Goal: Information Seeking & Learning: Learn about a topic

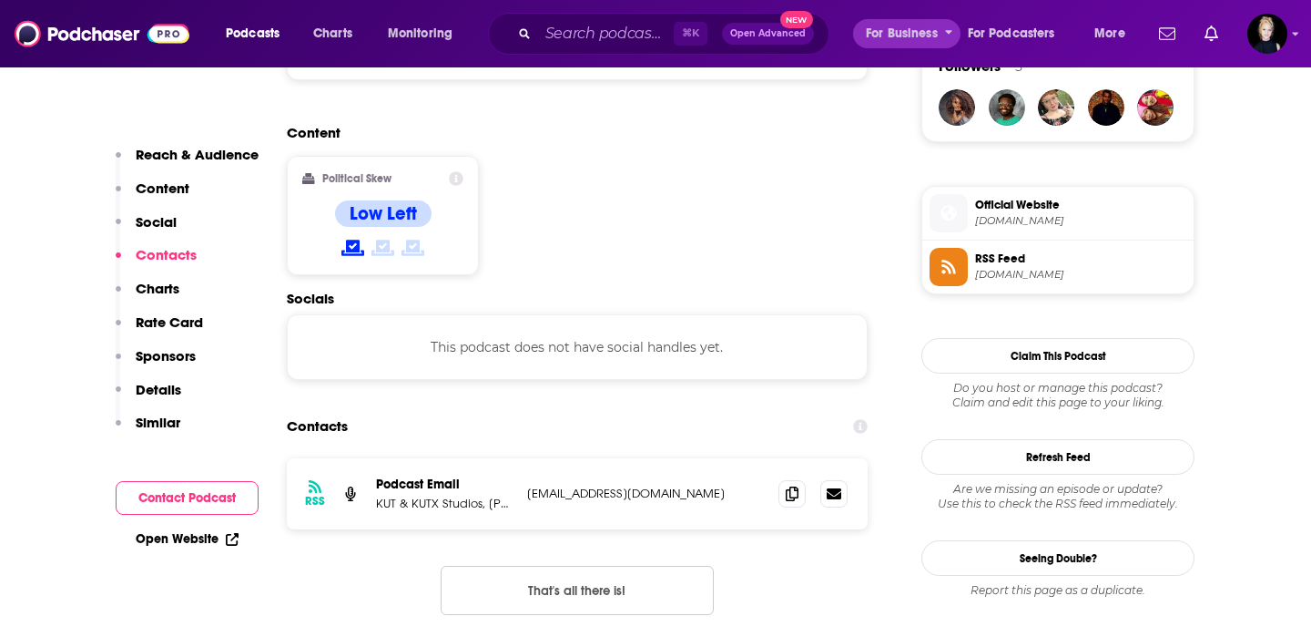
scroll to position [1367, 0]
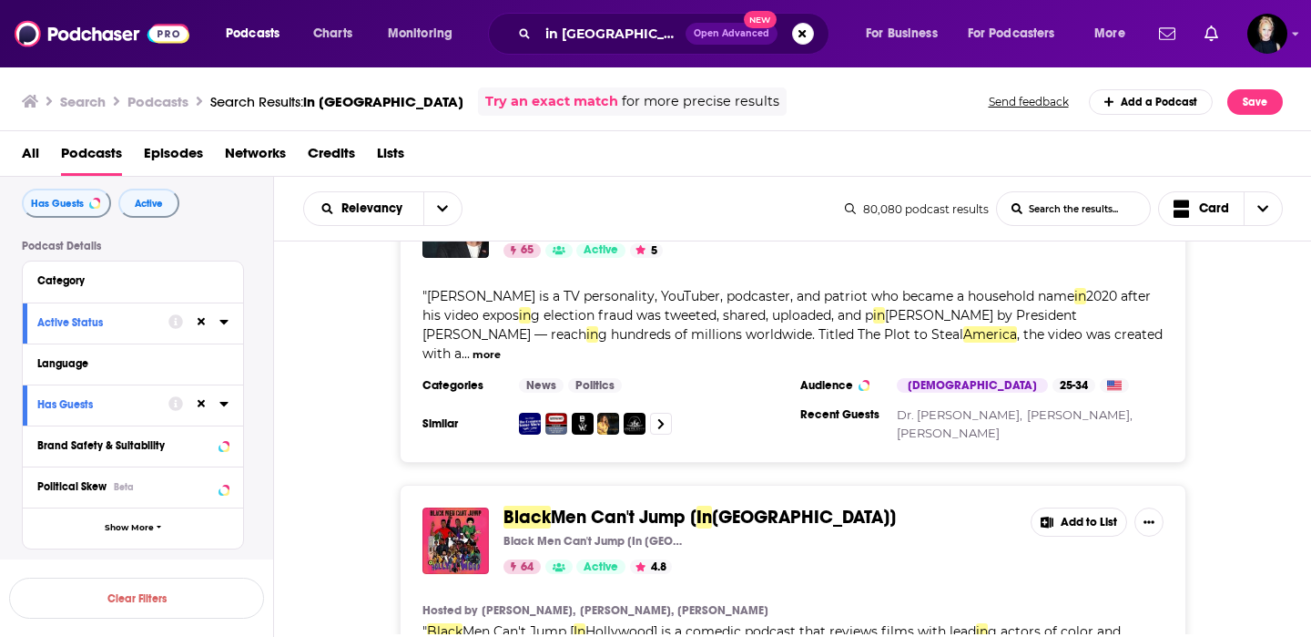
scroll to position [2870, 0]
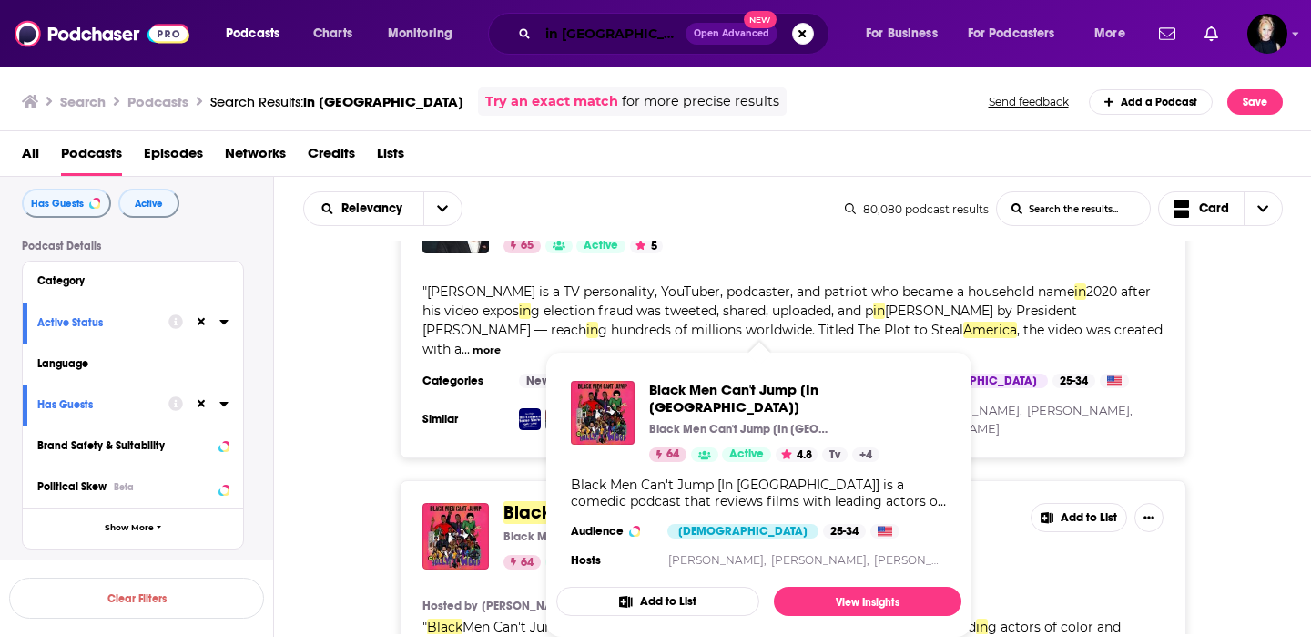
click at [623, 28] on input "in black america" at bounding box center [612, 33] width 148 height 29
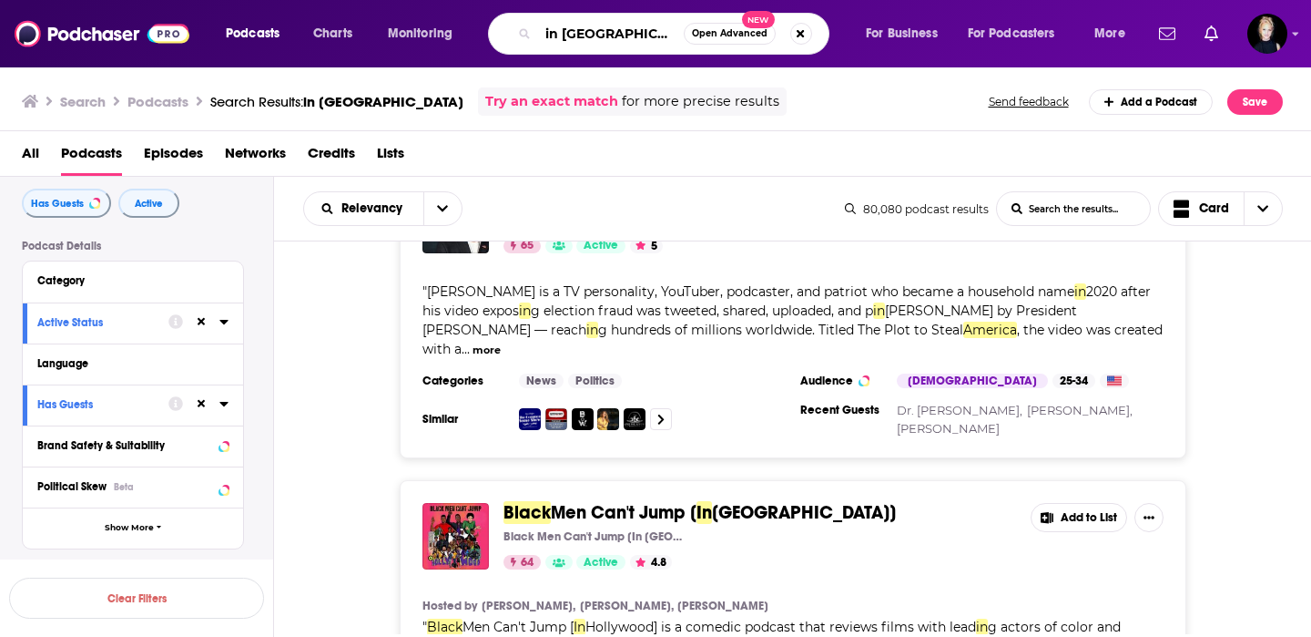
click at [623, 28] on input "in black america" at bounding box center [611, 33] width 146 height 29
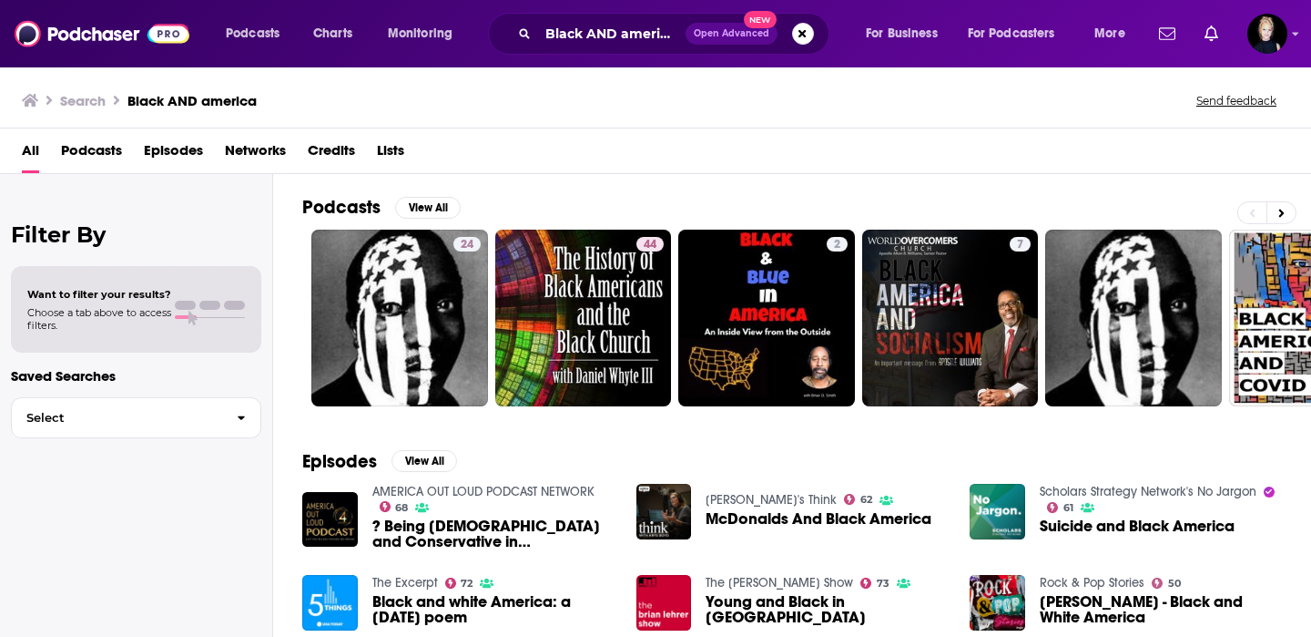
click at [111, 153] on span "Podcasts" at bounding box center [91, 154] width 61 height 37
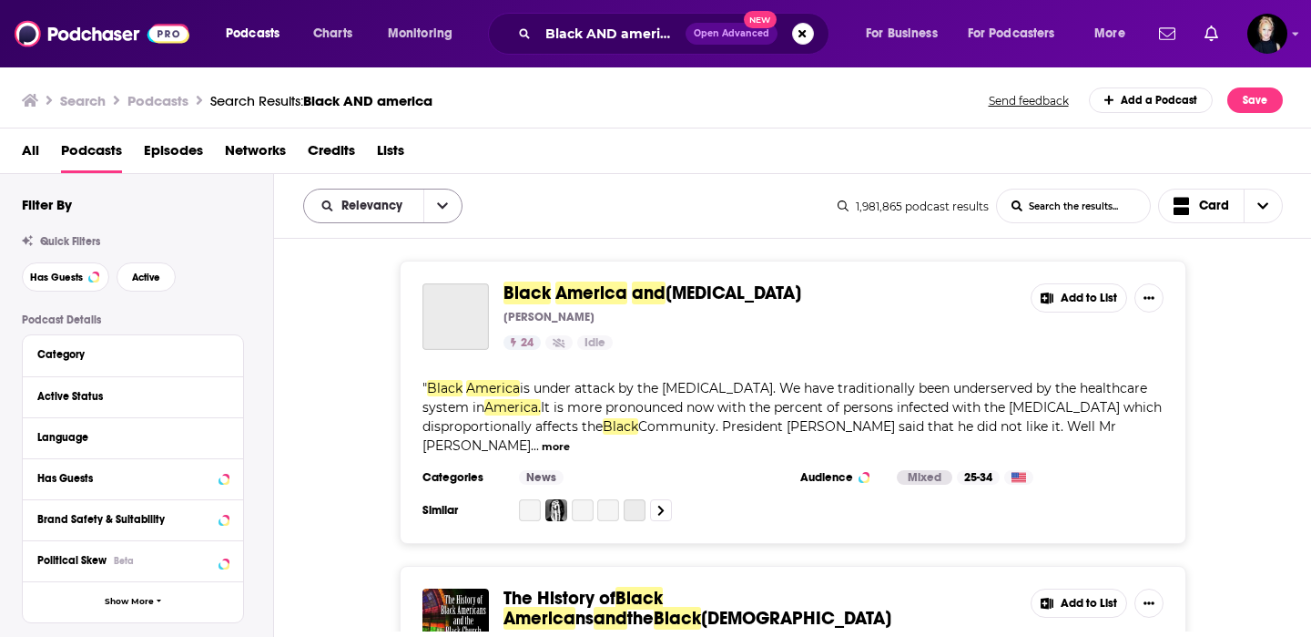
click at [447, 214] on button "open menu" at bounding box center [442, 205] width 38 height 33
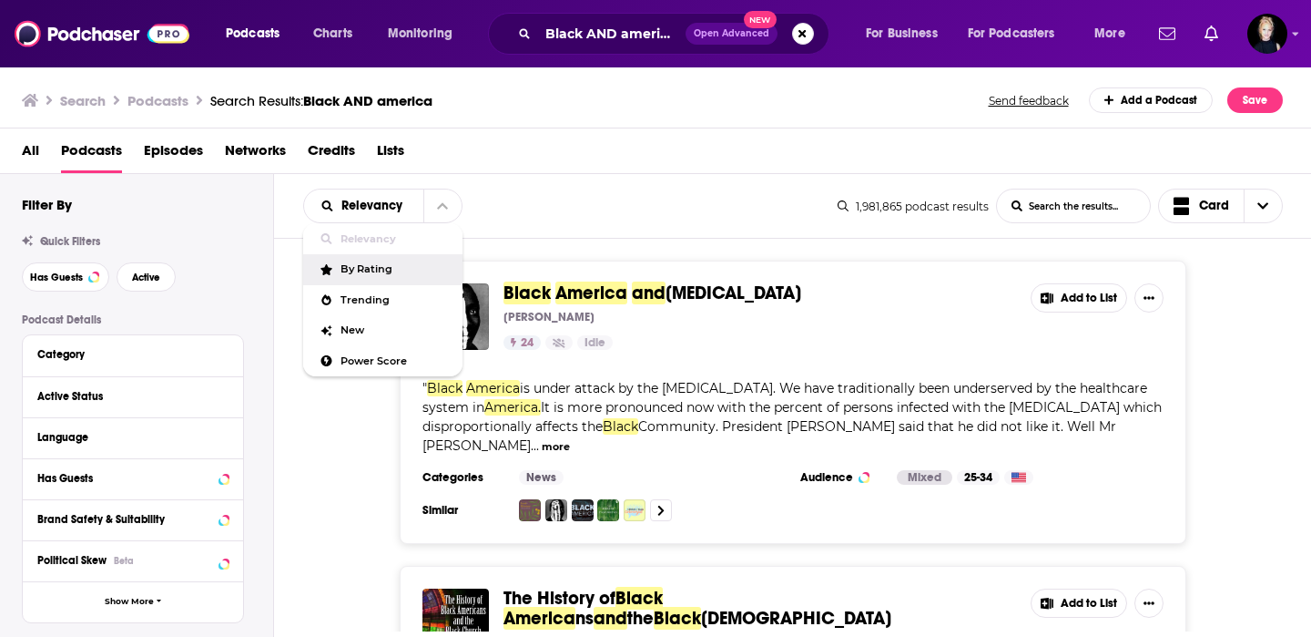
click at [397, 272] on span "By Rating" at bounding box center [394, 269] width 107 height 10
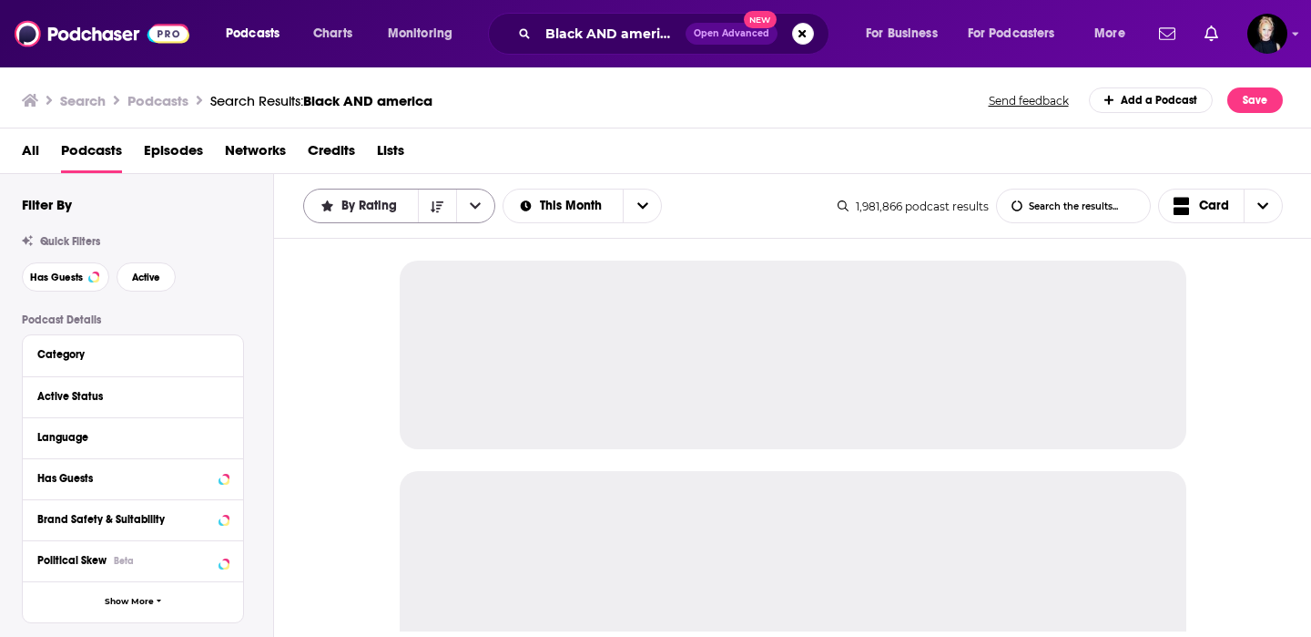
click at [390, 210] on span "By Rating" at bounding box center [373, 205] width 62 height 13
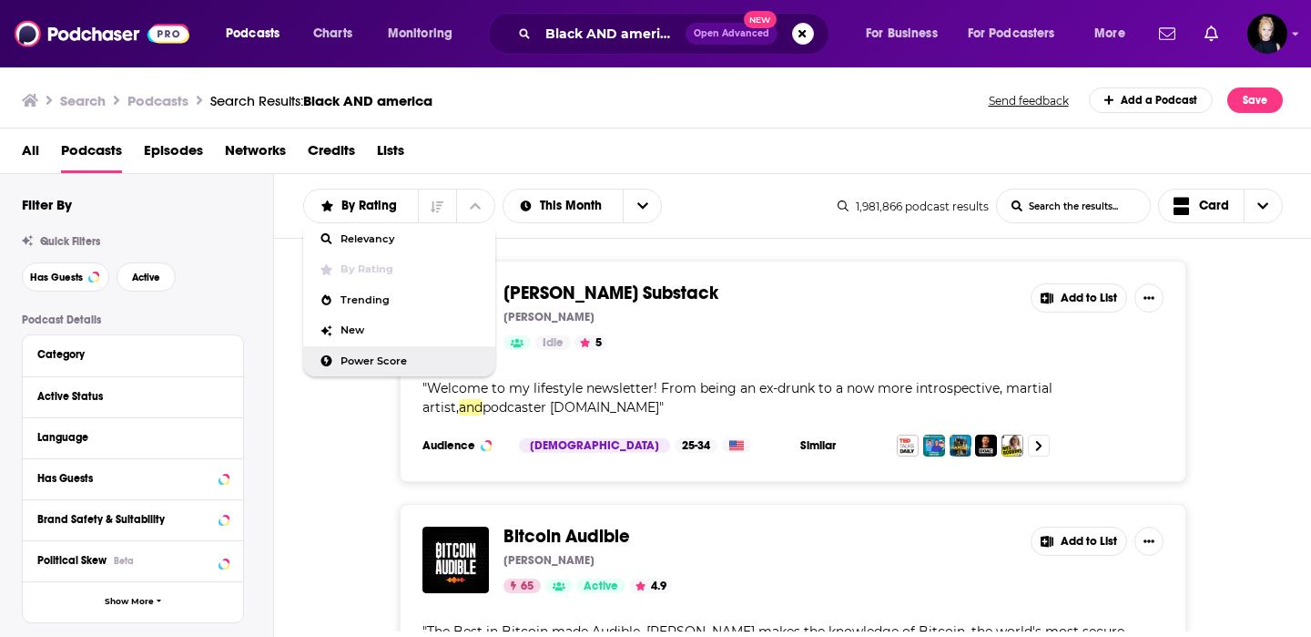
click at [388, 357] on span "Power Score" at bounding box center [411, 361] width 140 height 10
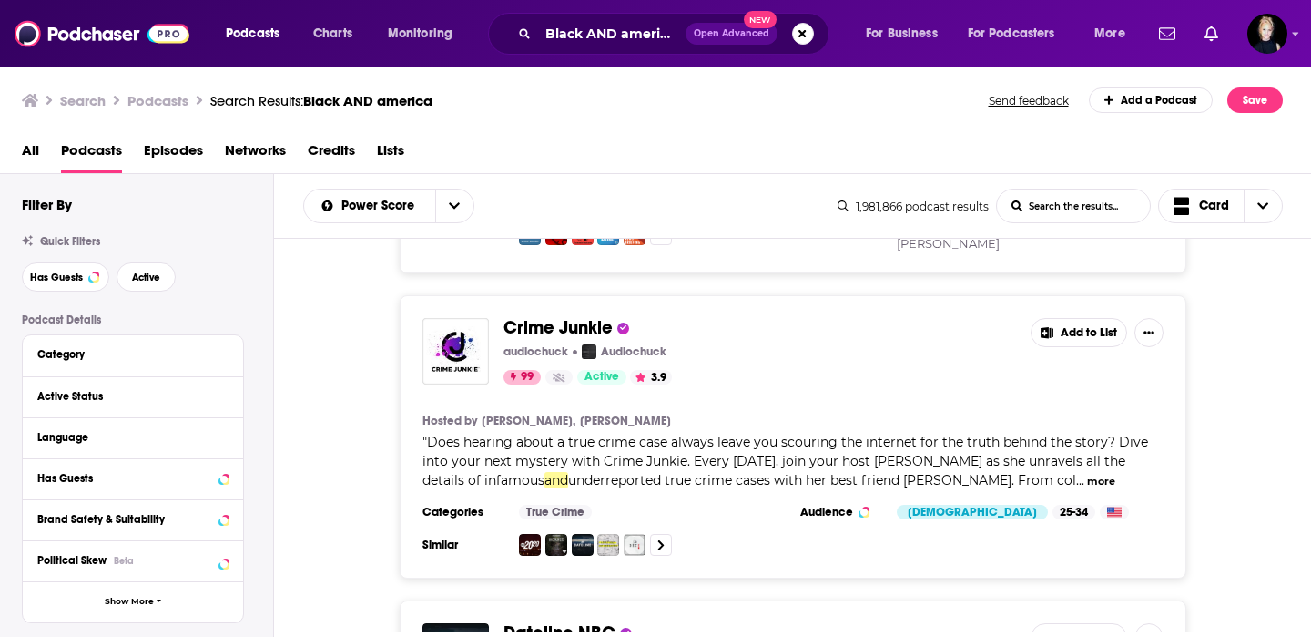
scroll to position [292, 0]
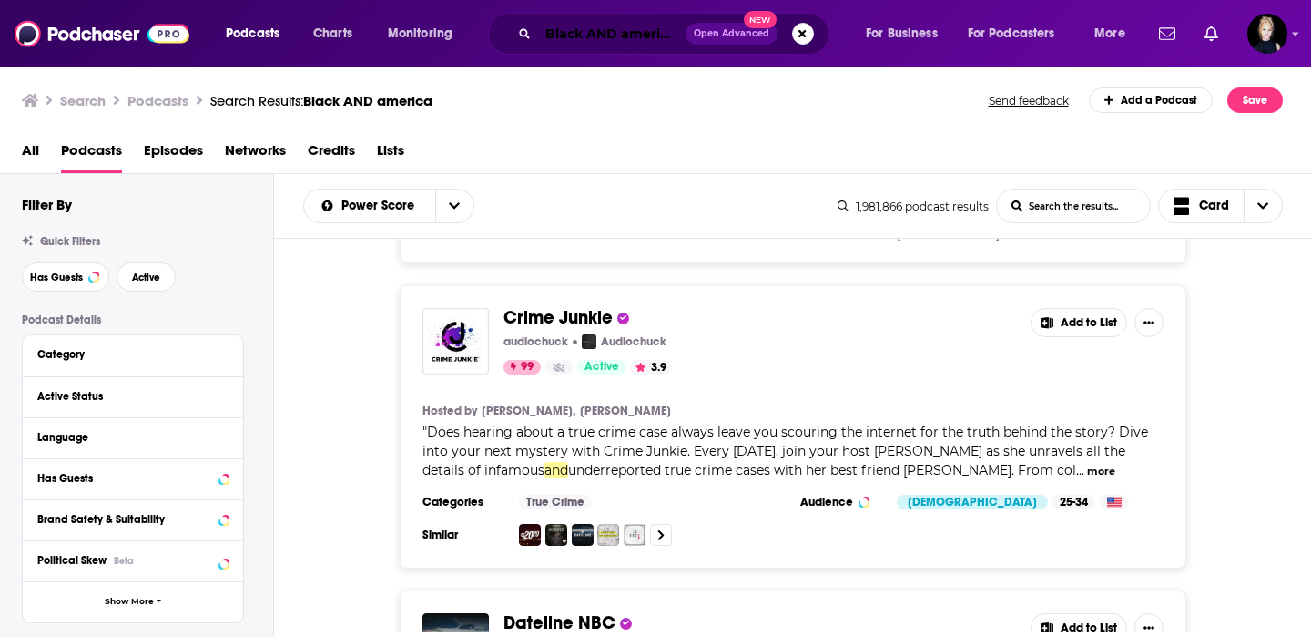
click at [611, 30] on input "Black AND america" at bounding box center [612, 33] width 148 height 29
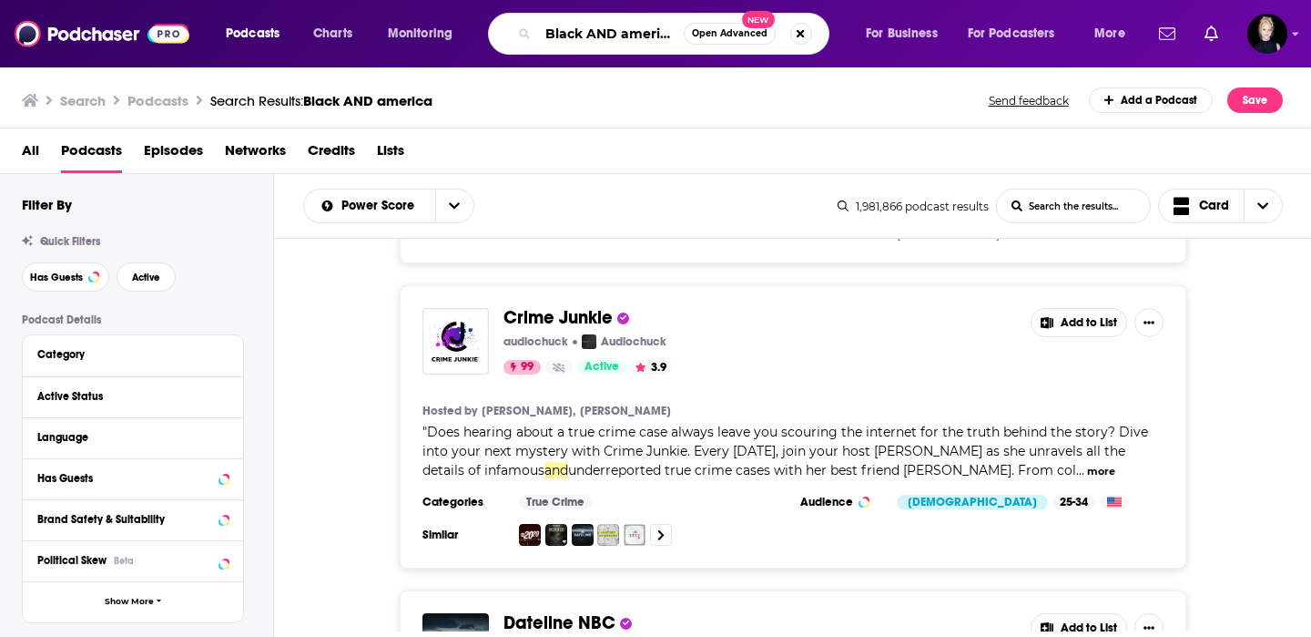
click at [611, 30] on input "Black AND america" at bounding box center [611, 33] width 146 height 29
type input "Black america"
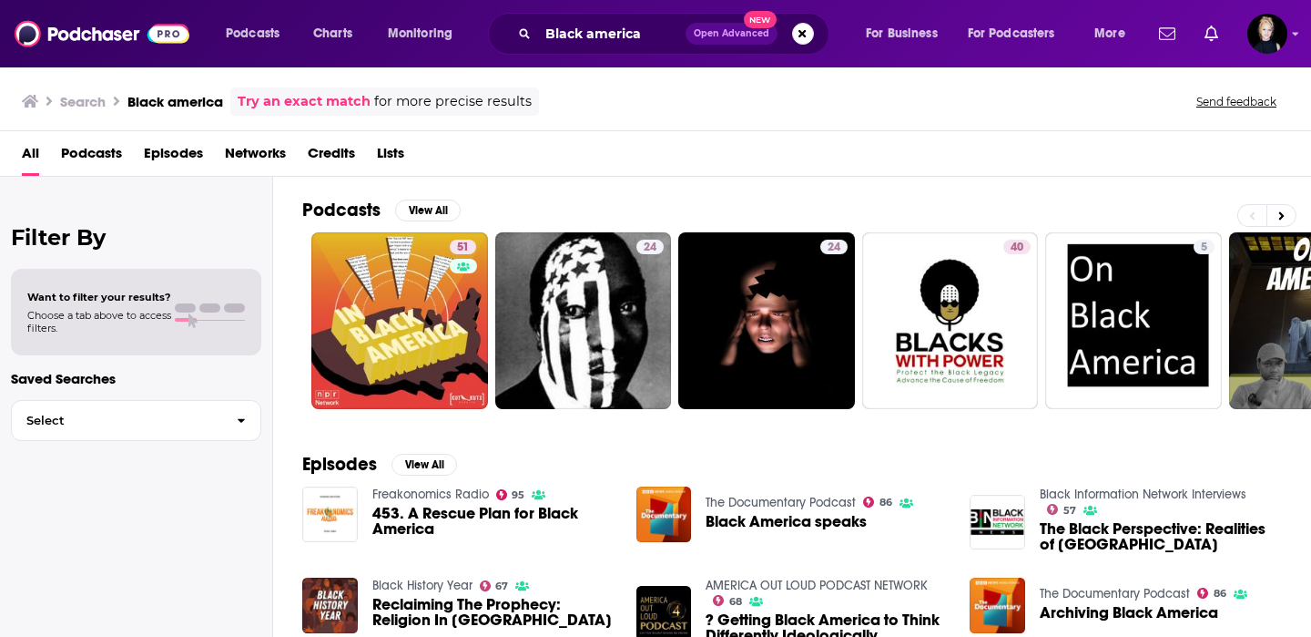
click at [110, 155] on span "Podcasts" at bounding box center [91, 156] width 61 height 37
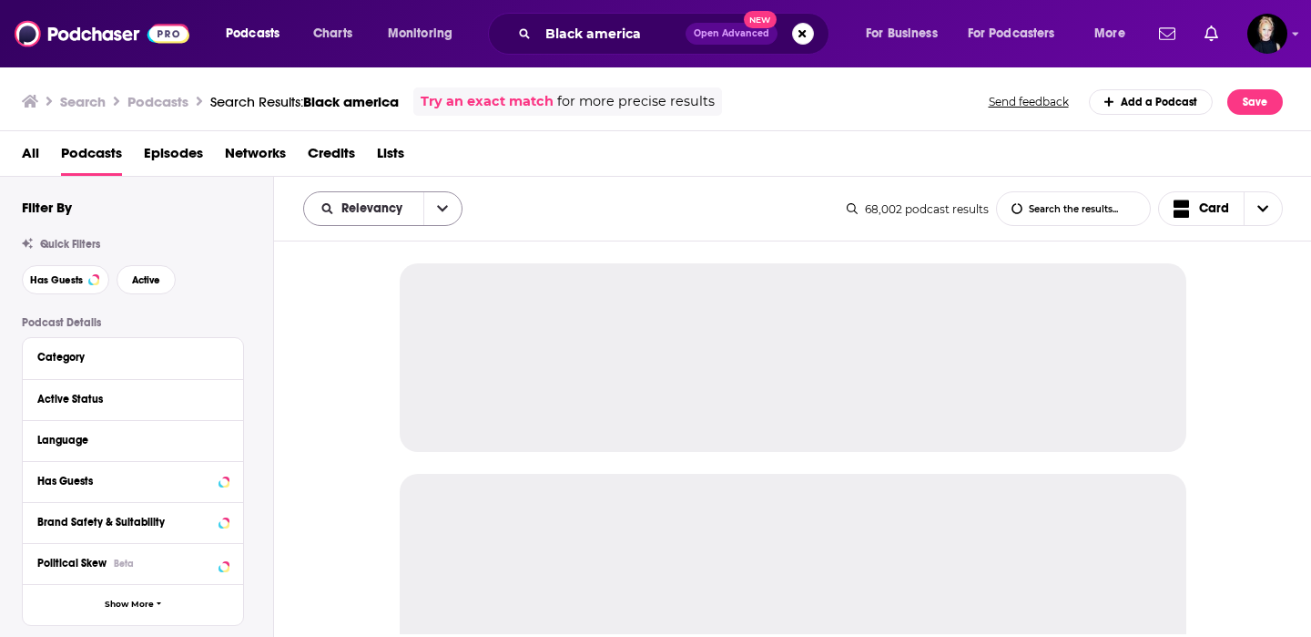
click at [451, 210] on button "open menu" at bounding box center [442, 208] width 38 height 33
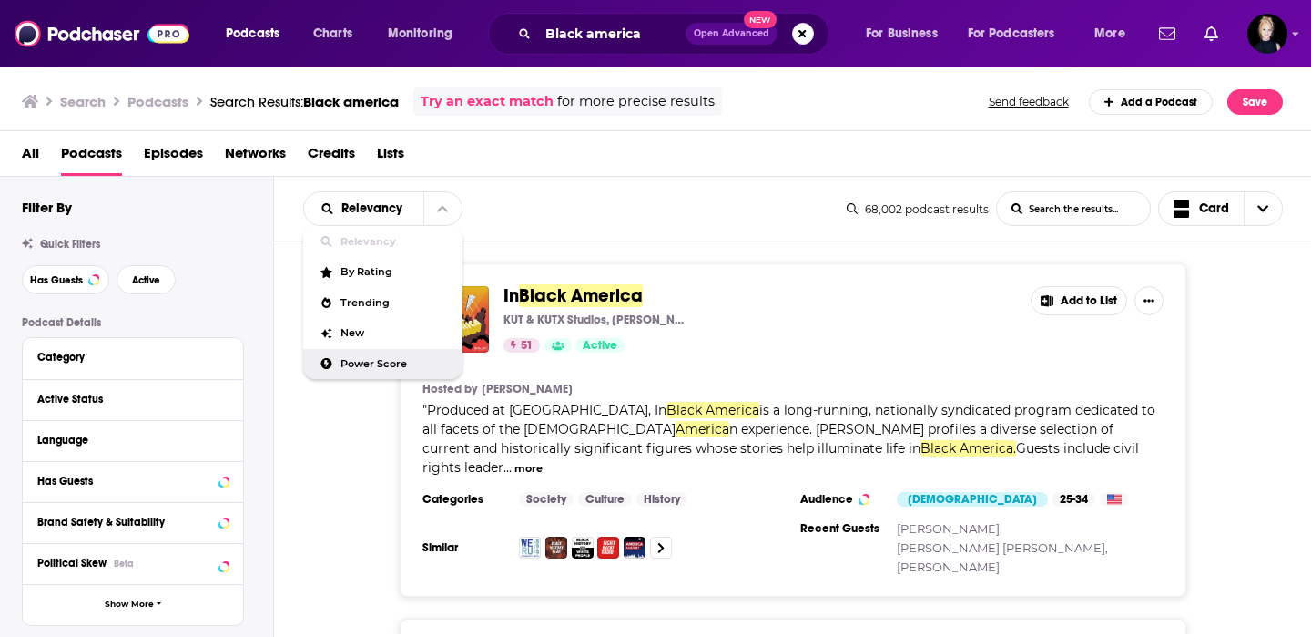
click at [398, 362] on span "Power Score" at bounding box center [394, 364] width 107 height 10
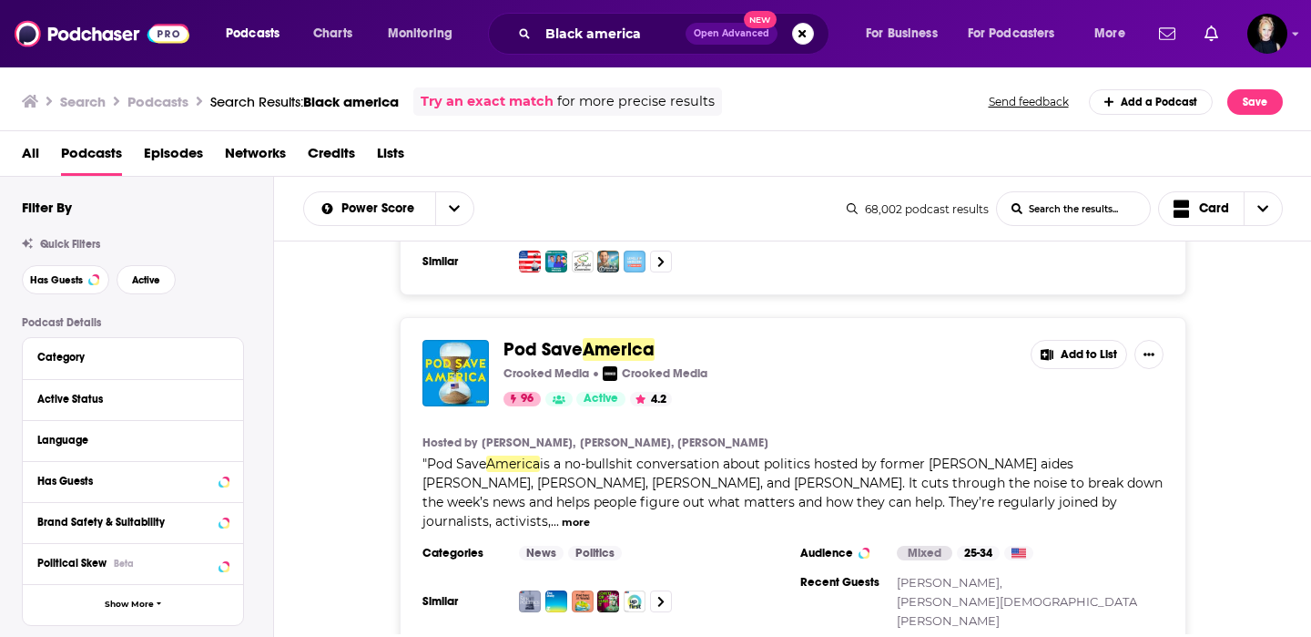
scroll to position [605, 0]
